Goal: Navigation & Orientation: Find specific page/section

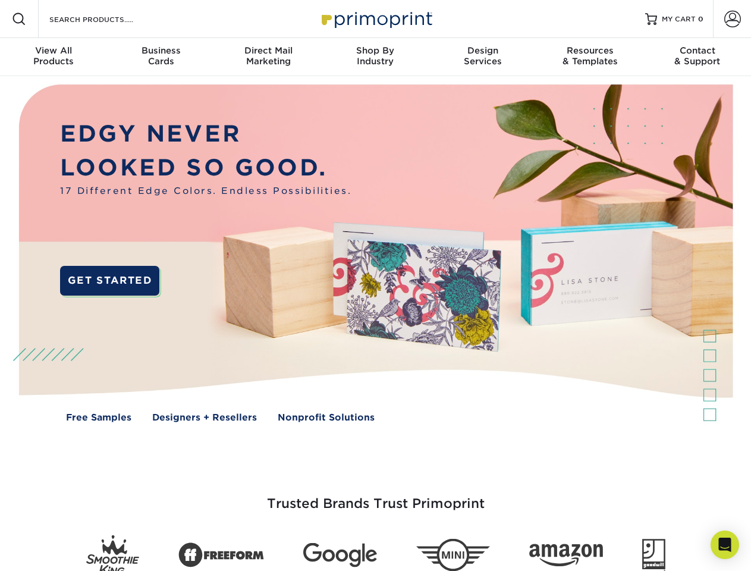
click at [375, 286] on img at bounding box center [376, 262] width 744 height 372
click at [19, 19] on span at bounding box center [19, 19] width 14 height 14
click at [732, 19] on span at bounding box center [733, 19] width 17 height 17
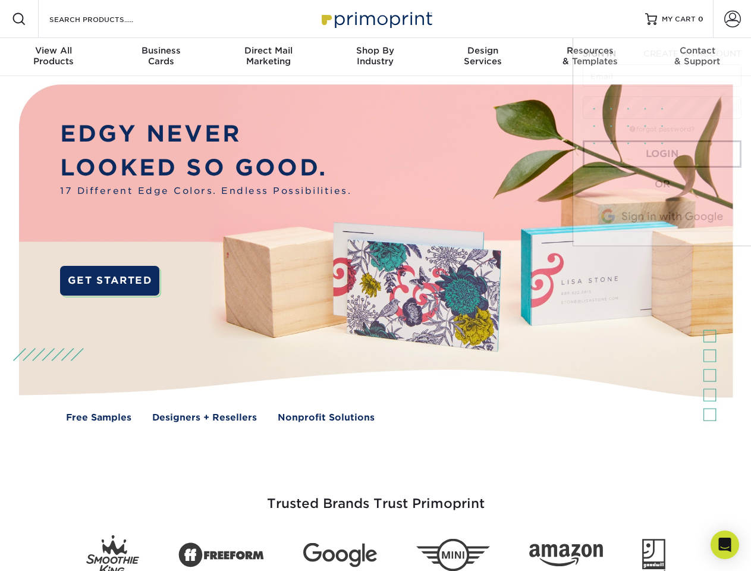
click at [54, 57] on div "View All Products" at bounding box center [53, 55] width 107 height 21
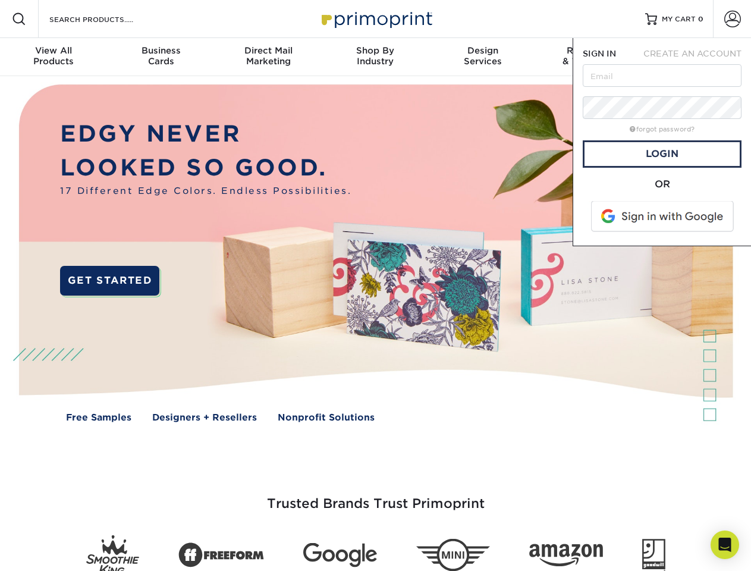
click at [161, 57] on div "Business Cards" at bounding box center [160, 55] width 107 height 21
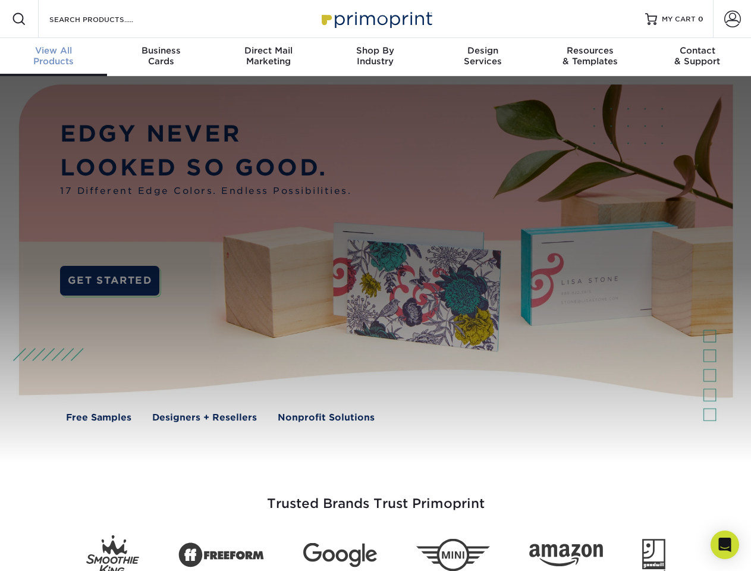
click at [268, 57] on div "Direct Mail Marketing" at bounding box center [268, 55] width 107 height 21
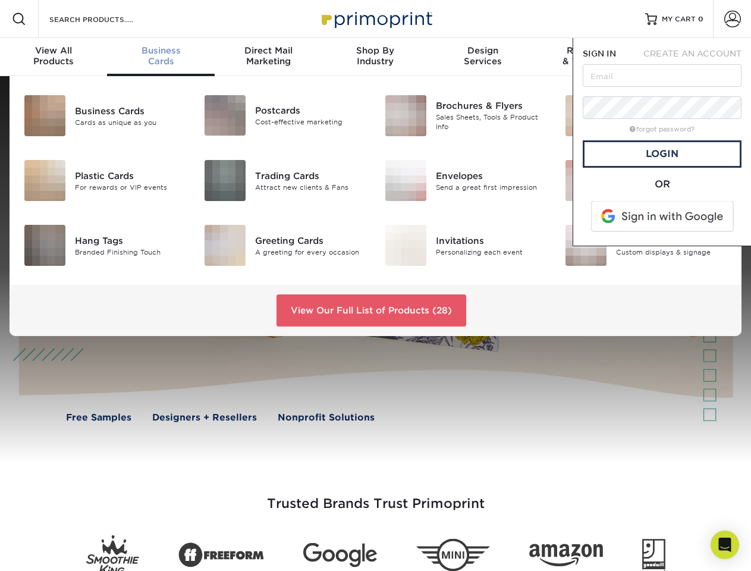
click at [375, 57] on div "Shop By Industry" at bounding box center [375, 55] width 107 height 21
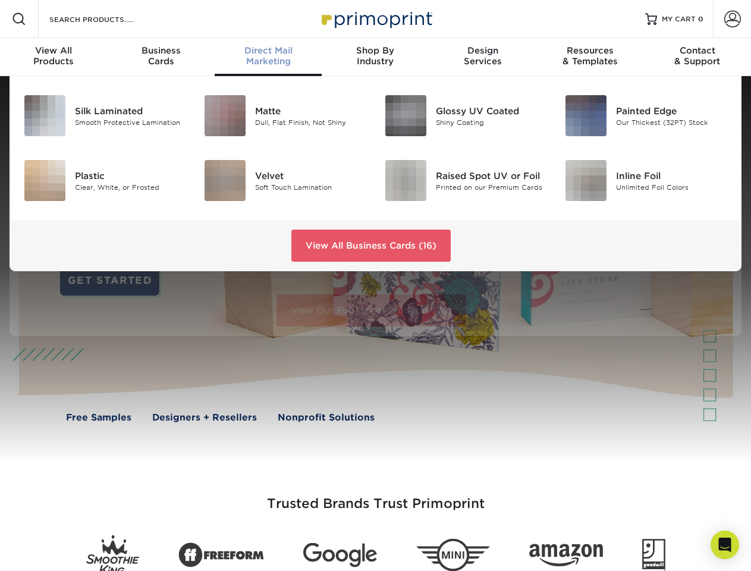
click at [483, 57] on div "Design Services" at bounding box center [483, 55] width 107 height 21
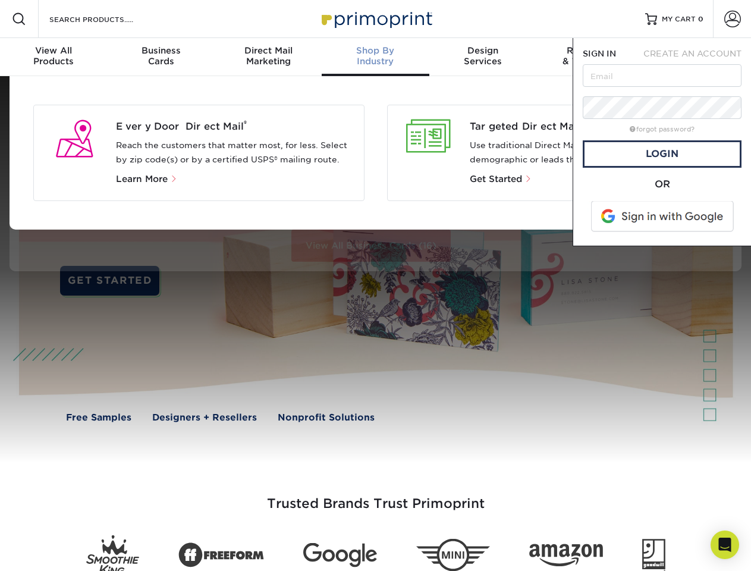
click at [590, 57] on nav "Resources Menu Search Products Account SIGN IN CREATE AN ACCOUNT forgot passwor…" at bounding box center [375, 38] width 751 height 76
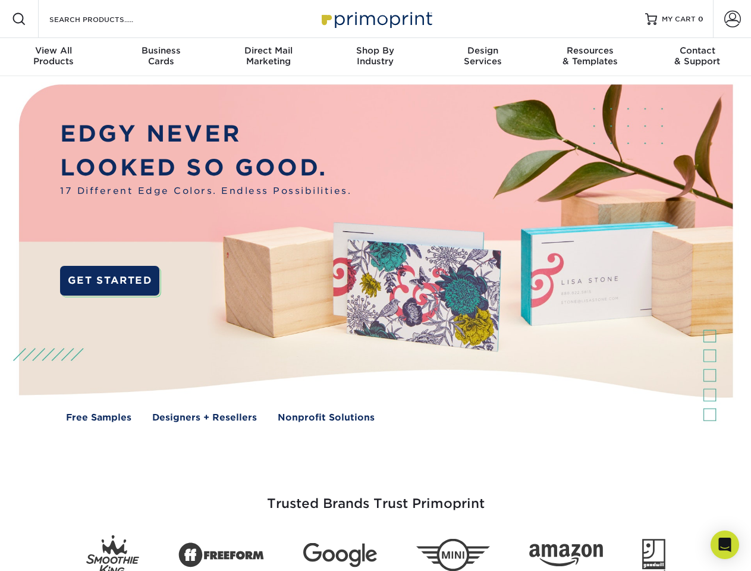
click at [698, 57] on div "Contact & Support" at bounding box center [697, 55] width 107 height 21
